Goal: Transaction & Acquisition: Obtain resource

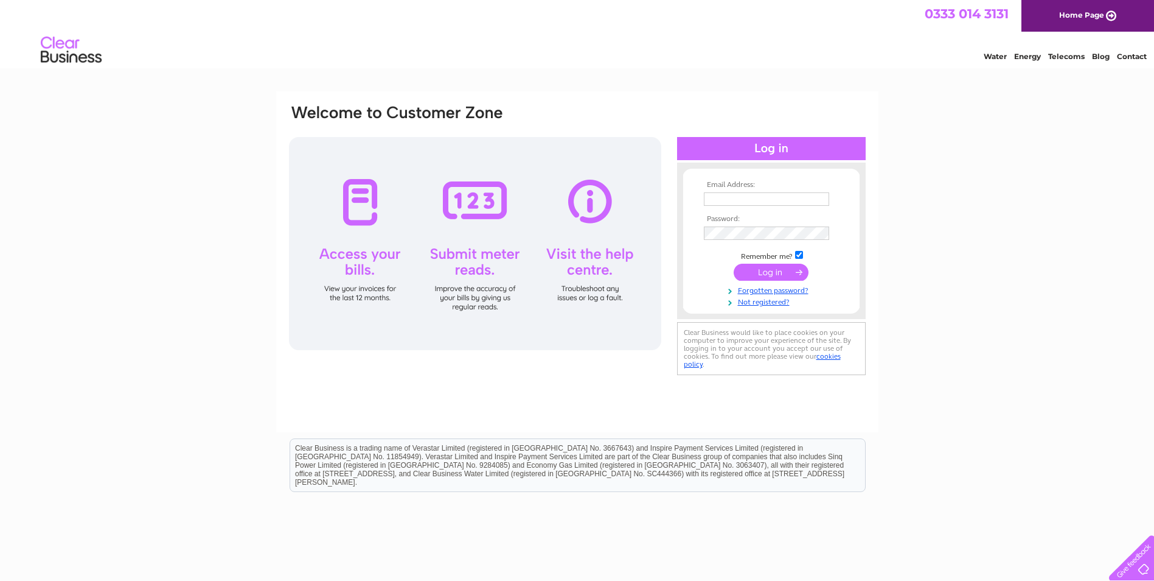
type input "k.rendell@1stwaste.co.uk"
click at [806, 145] on div at bounding box center [771, 148] width 189 height 23
click at [784, 272] on input "submit" at bounding box center [771, 271] width 75 height 17
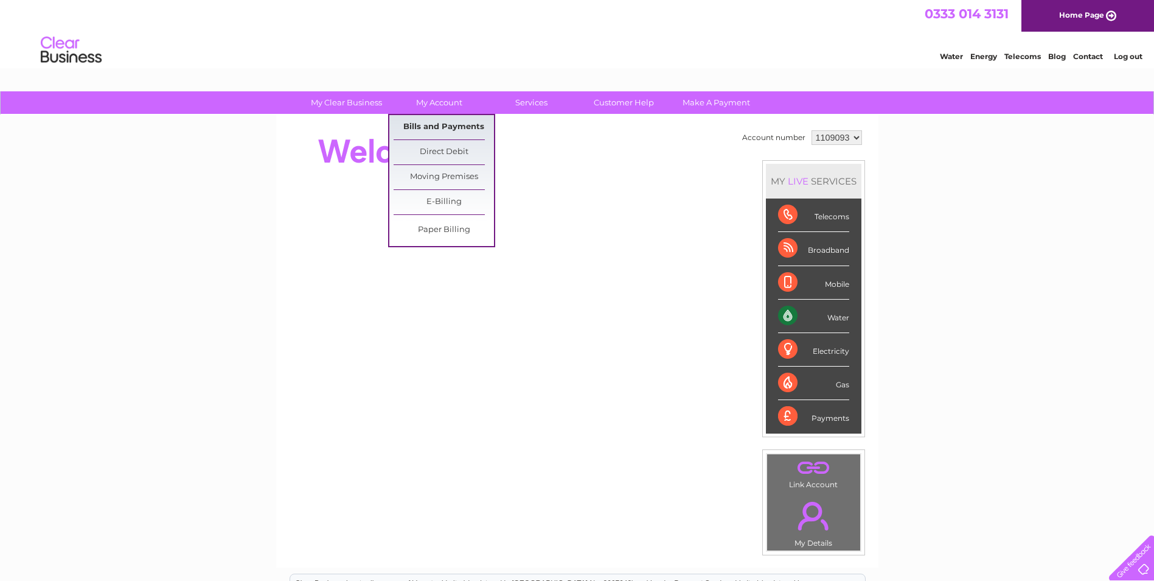
click at [461, 127] on link "Bills and Payments" at bounding box center [444, 127] width 100 height 24
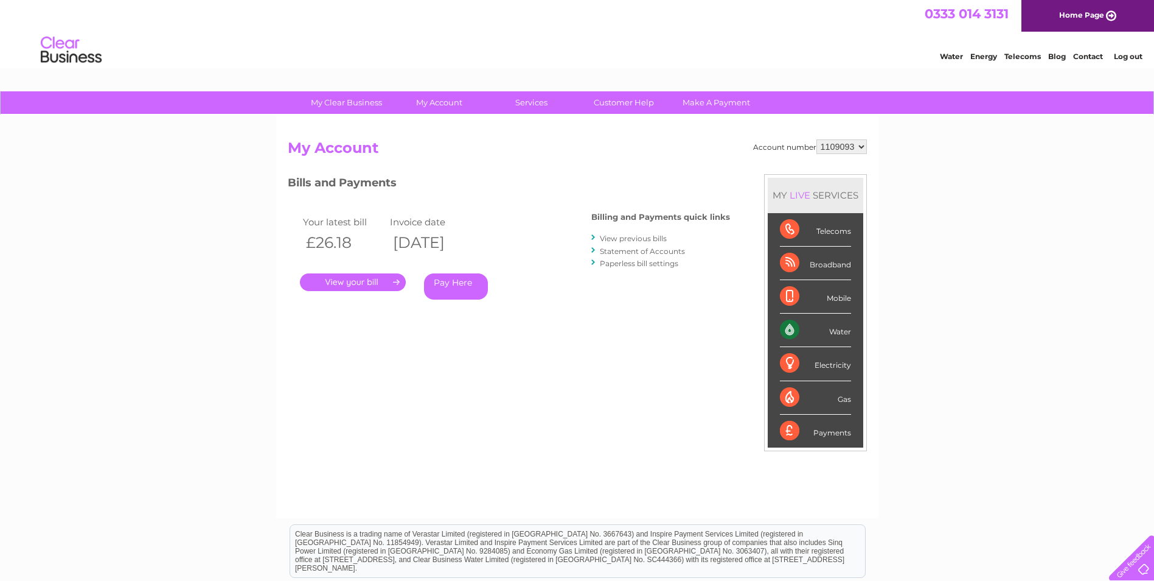
click at [347, 273] on div ". Pay Here" at bounding box center [421, 264] width 243 height 18
click at [389, 272] on div ". Pay Here" at bounding box center [421, 264] width 243 height 18
click at [387, 285] on link "." at bounding box center [353, 282] width 106 height 18
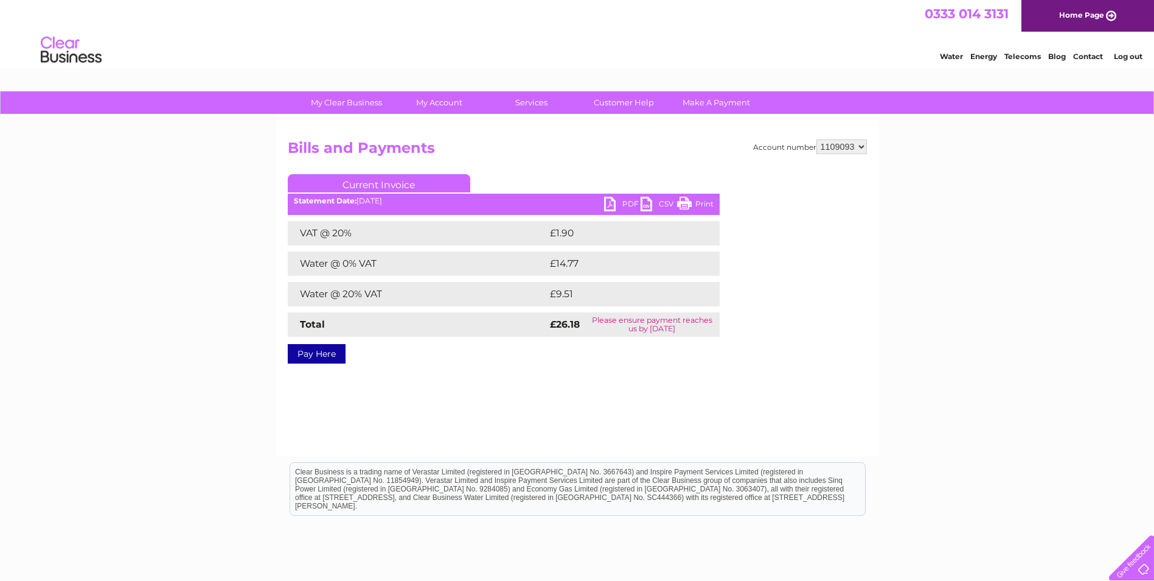
click at [629, 204] on link "PDF" at bounding box center [622, 206] width 37 height 18
